Goal: Download file/media

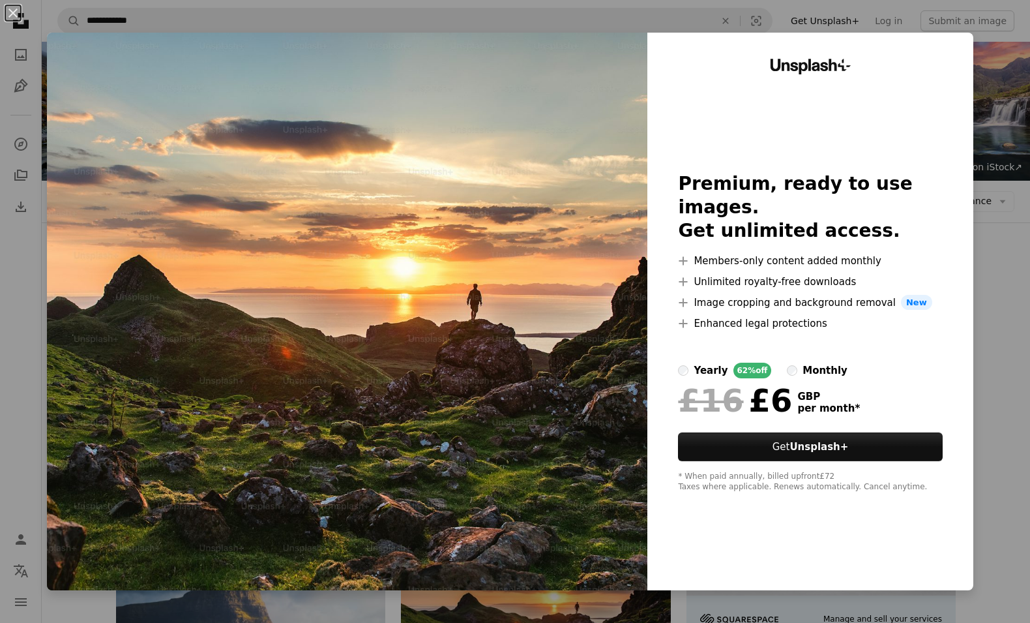
scroll to position [262, 0]
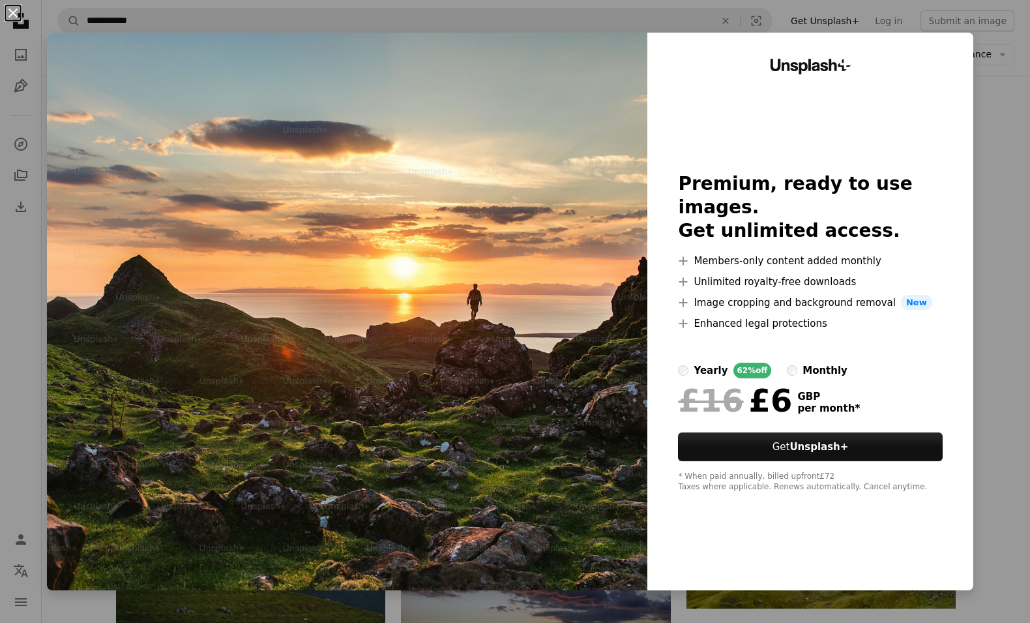
click at [12, 21] on button "An X shape" at bounding box center [13, 13] width 16 height 16
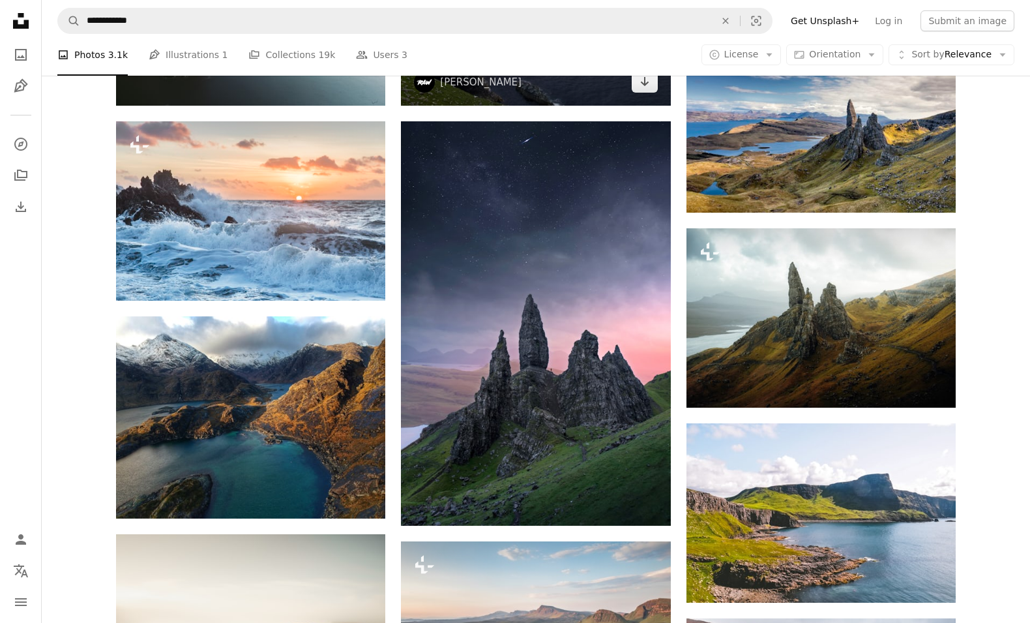
scroll to position [1015, 0]
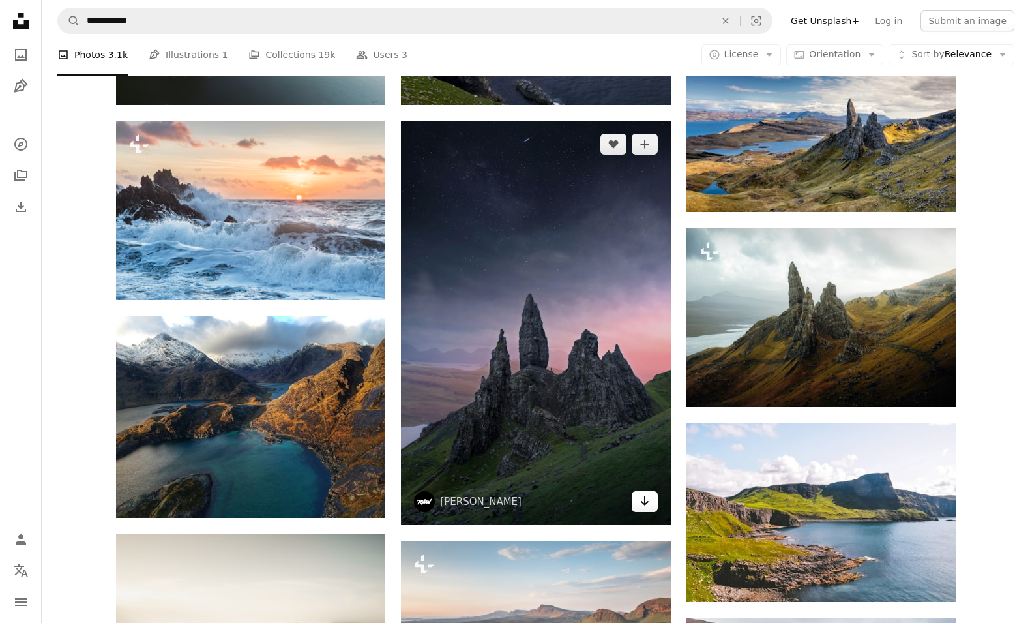
click at [651, 505] on link "Arrow pointing down" at bounding box center [645, 501] width 26 height 21
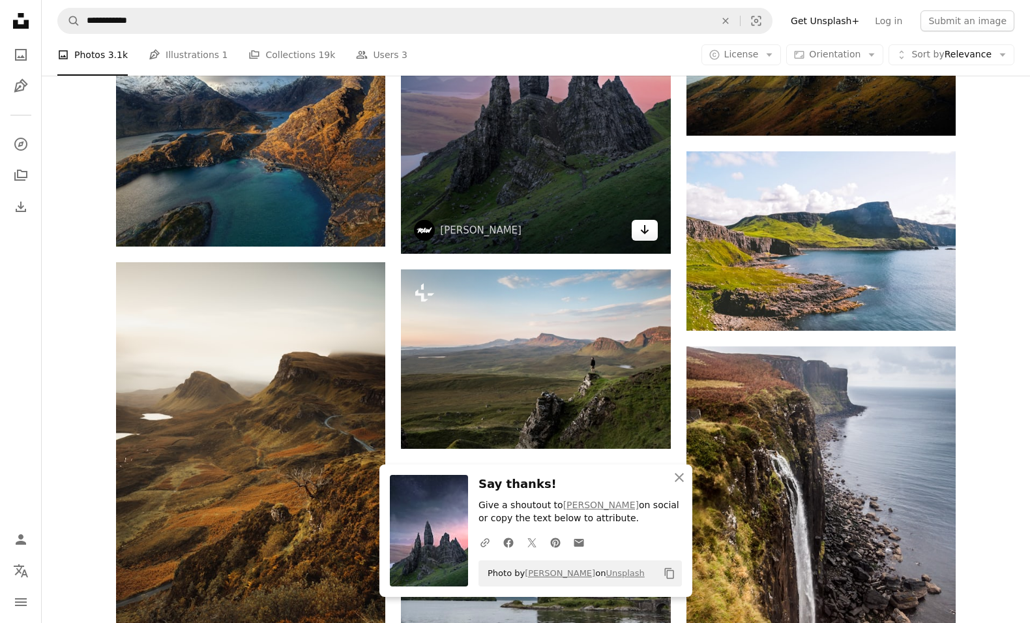
scroll to position [1306, 0]
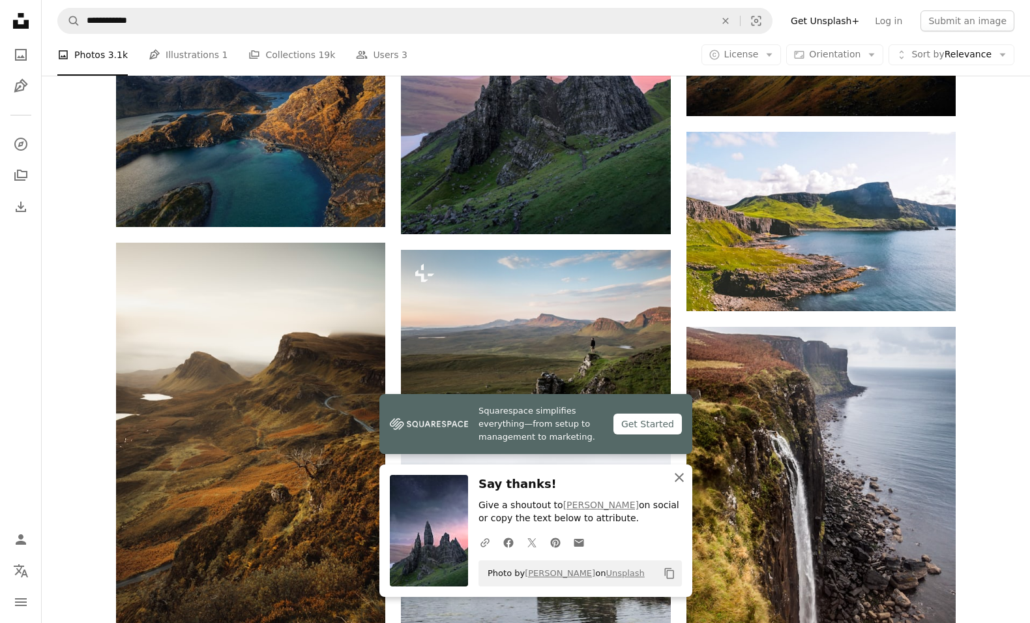
click at [681, 477] on icon "An X shape" at bounding box center [680, 477] width 16 height 16
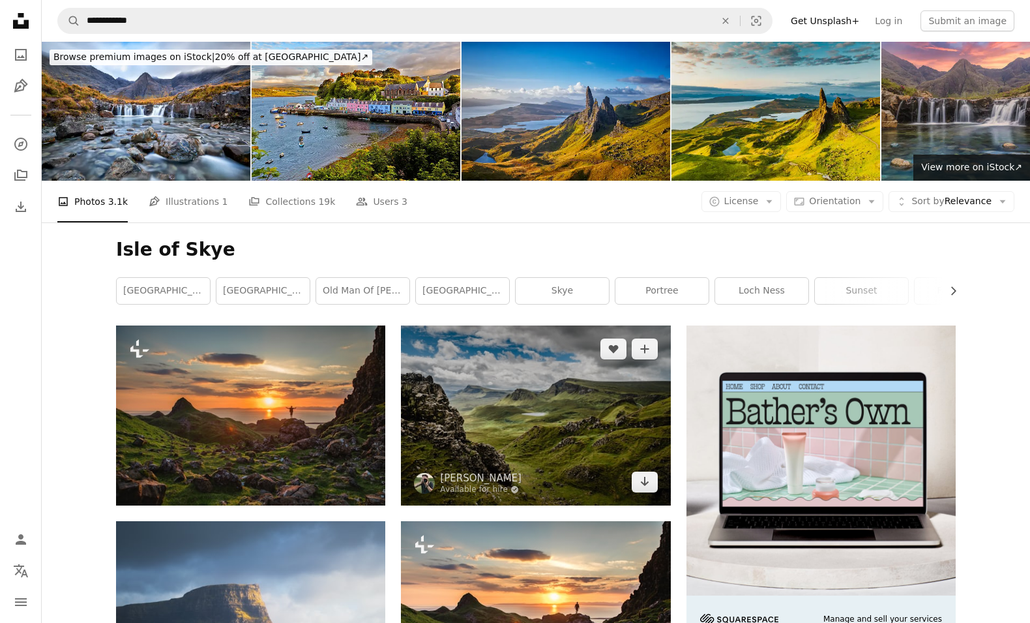
scroll to position [53, 0]
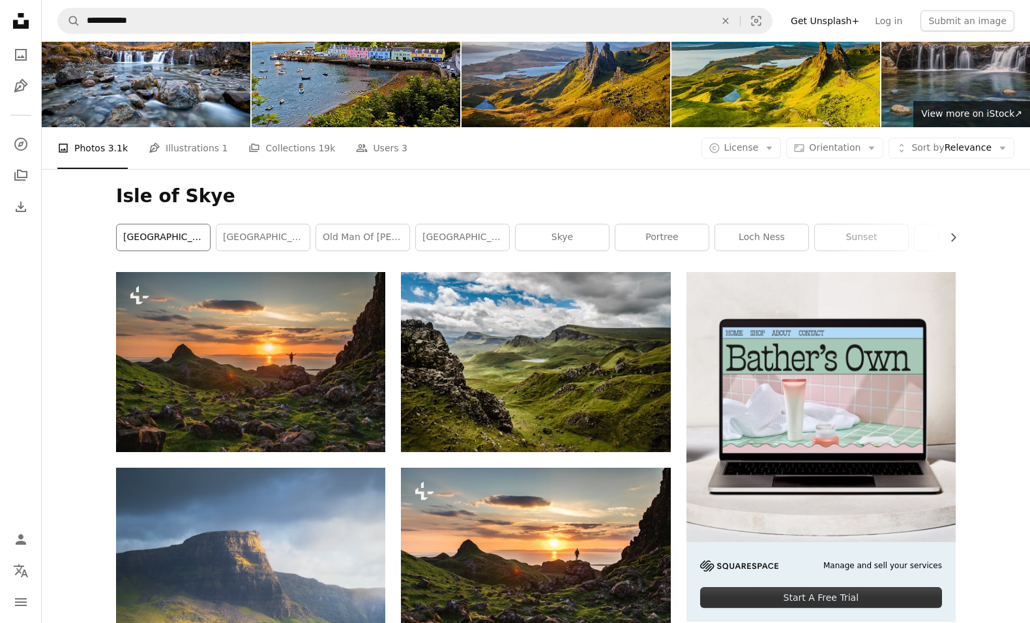
click at [168, 239] on link "[GEOGRAPHIC_DATA]" at bounding box center [163, 237] width 93 height 26
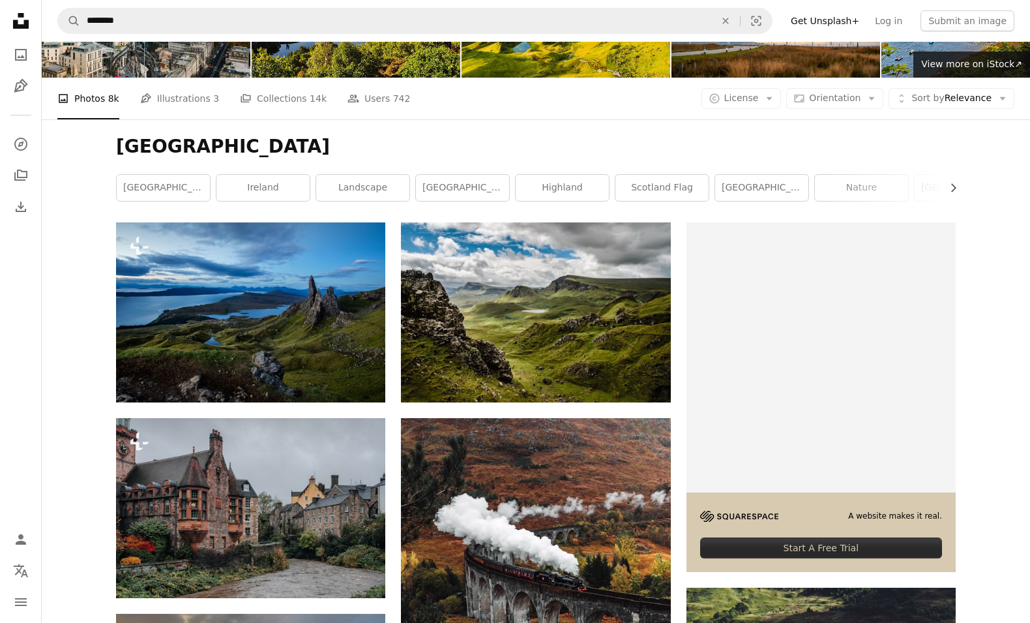
scroll to position [139, 0]
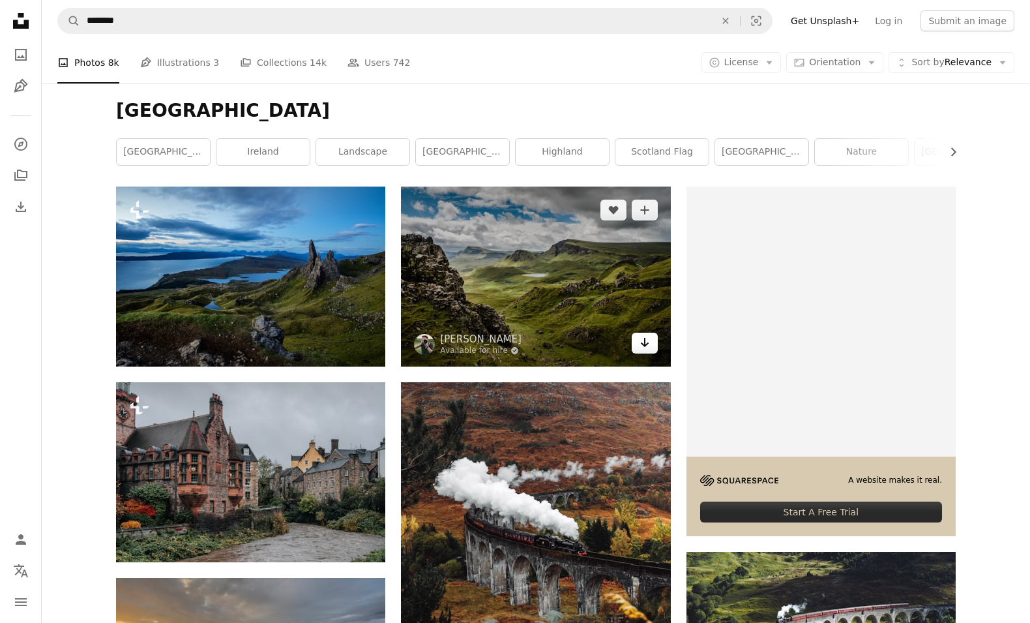
click at [648, 336] on icon "Arrow pointing down" at bounding box center [645, 342] width 10 height 16
